Goal: Task Accomplishment & Management: Use online tool/utility

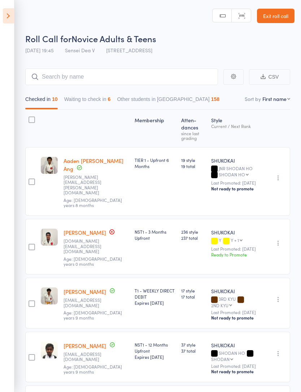
select select "0"
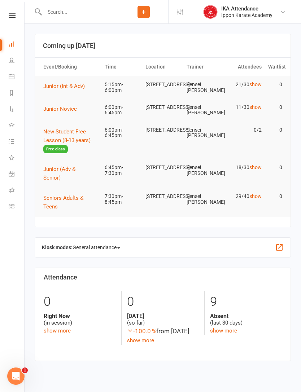
click at [10, 22] on div "Clubworx" at bounding box center [12, 24] width 24 height 23
click at [11, 14] on icon at bounding box center [12, 15] width 7 height 5
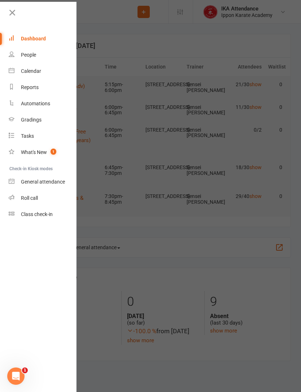
click at [26, 68] on div "Calendar" at bounding box center [31, 71] width 20 height 6
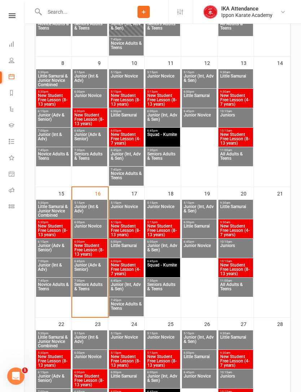
scroll to position [245, 0]
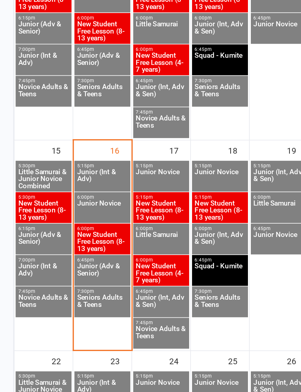
click at [74, 192] on span "Junior (Int & Adv)" at bounding box center [90, 198] width 32 height 13
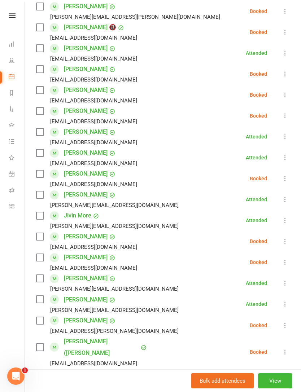
scroll to position [155, 0]
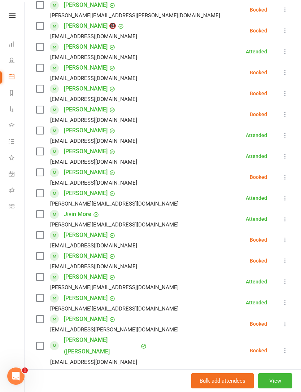
click at [280, 388] on button "View" at bounding box center [275, 380] width 34 height 15
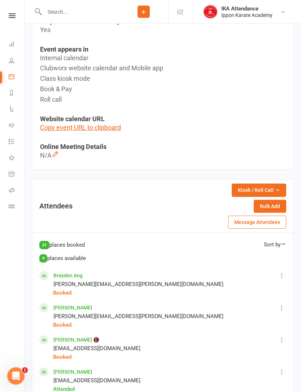
click at [271, 191] on span "Kiosk / Roll Call" at bounding box center [256, 190] width 36 height 8
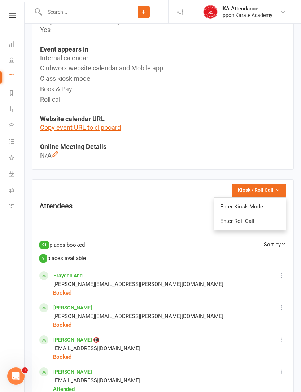
click at [267, 220] on link "Enter Roll Call" at bounding box center [249, 221] width 71 height 14
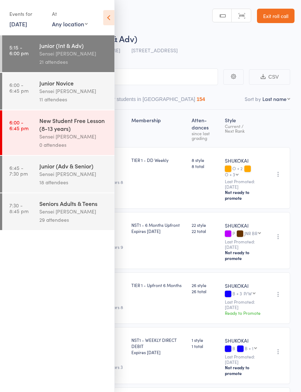
click at [113, 16] on icon at bounding box center [108, 17] width 11 height 15
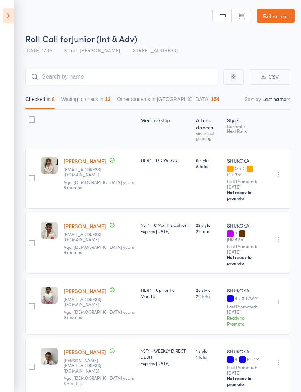
click at [103, 103] on button "Waiting to check in 13" at bounding box center [85, 101] width 49 height 17
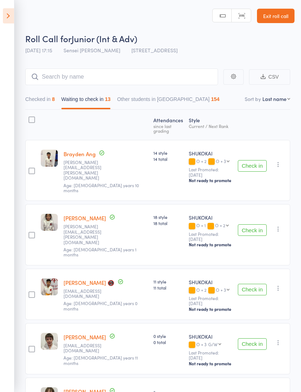
click at [55, 100] on div "8" at bounding box center [53, 99] width 3 height 6
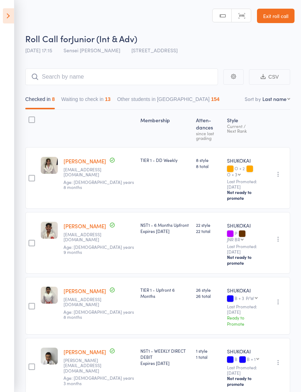
click at [153, 93] on button "Other students in SHUKOKAI 154" at bounding box center [168, 101] width 102 height 17
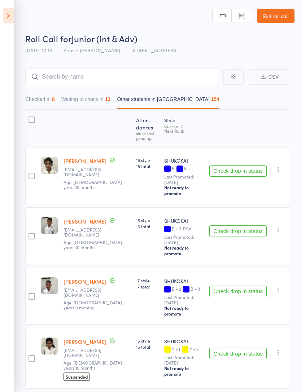
click at [45, 106] on button "Checked in 8" at bounding box center [40, 101] width 30 height 17
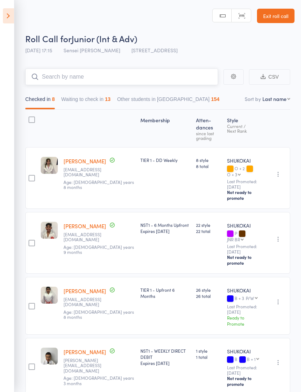
click at [89, 82] on input "search" at bounding box center [121, 76] width 192 height 17
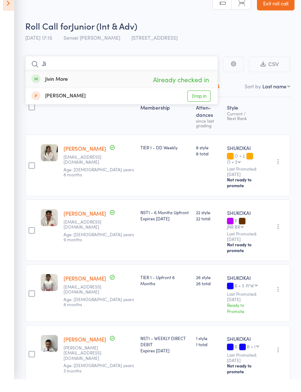
type input "J"
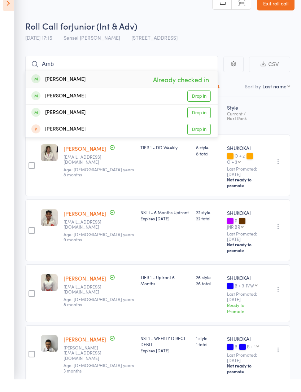
scroll to position [13, 0]
click at [288, 325] on div "Undo check-in Send message Add Note Remove Mark absent" at bounding box center [276, 353] width 26 height 57
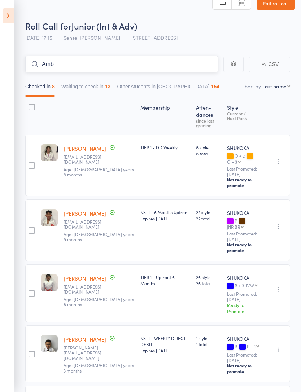
click at [123, 68] on input "Amb" at bounding box center [121, 64] width 192 height 17
type input "A"
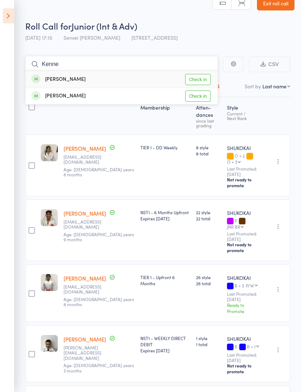
type input "Kenne"
click at [206, 80] on link "Check in" at bounding box center [198, 79] width 26 height 11
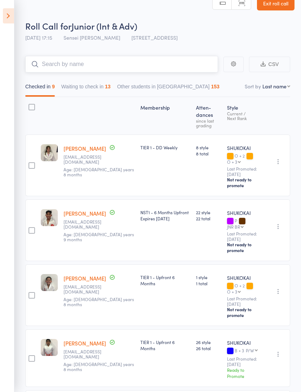
click at [115, 68] on input "search" at bounding box center [121, 64] width 192 height 17
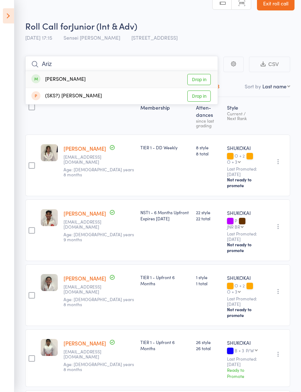
type input "Ariz"
click at [203, 79] on link "Drop in" at bounding box center [198, 79] width 23 height 11
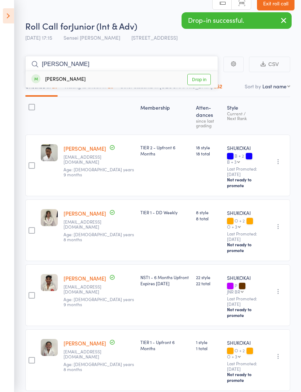
type input "Aahil"
click at [203, 80] on link "Drop in" at bounding box center [198, 79] width 23 height 11
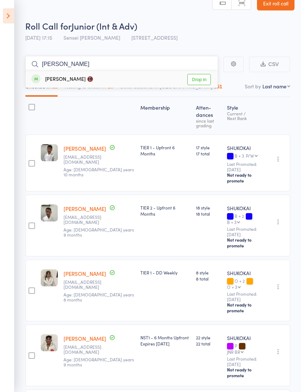
type input "Megha"
click at [203, 77] on link "Drop in" at bounding box center [198, 79] width 23 height 11
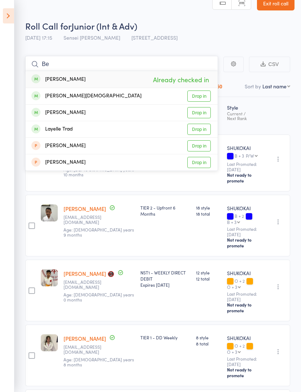
type input "B"
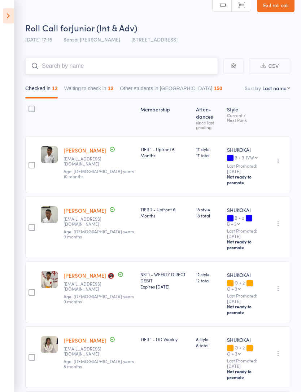
scroll to position [0, 0]
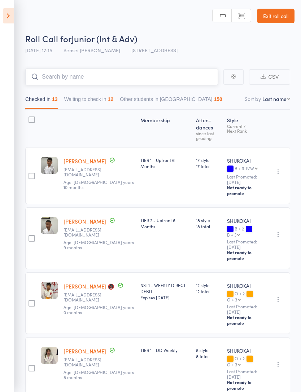
click at [123, 79] on input "search" at bounding box center [121, 76] width 192 height 17
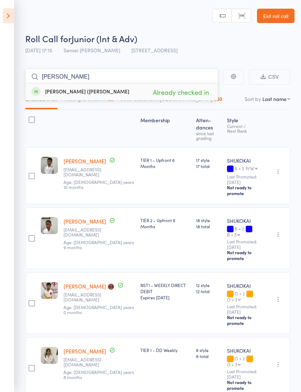
type input "I"
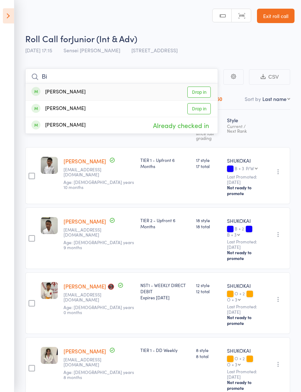
type input "B"
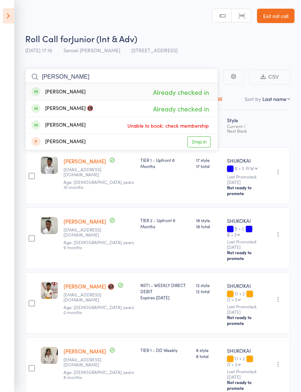
type input "J"
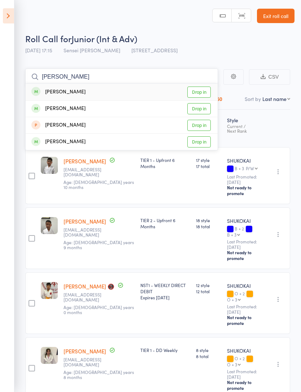
type input "Ray"
click at [199, 90] on link "Drop in" at bounding box center [198, 92] width 23 height 11
